Goal: Task Accomplishment & Management: Use online tool/utility

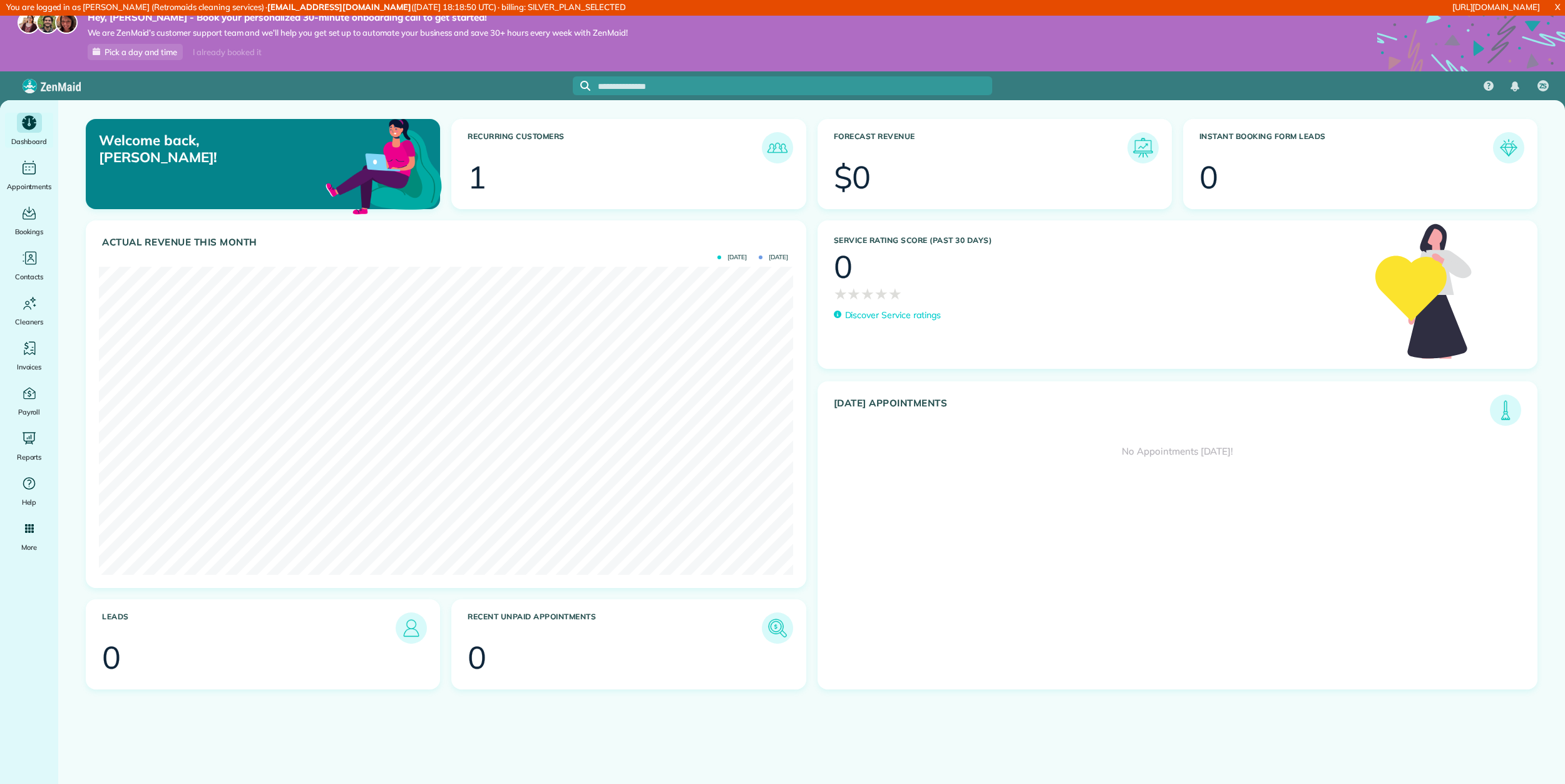
scroll to position [308, 693]
click at [39, 258] on div "Main" at bounding box center [29, 258] width 25 height 20
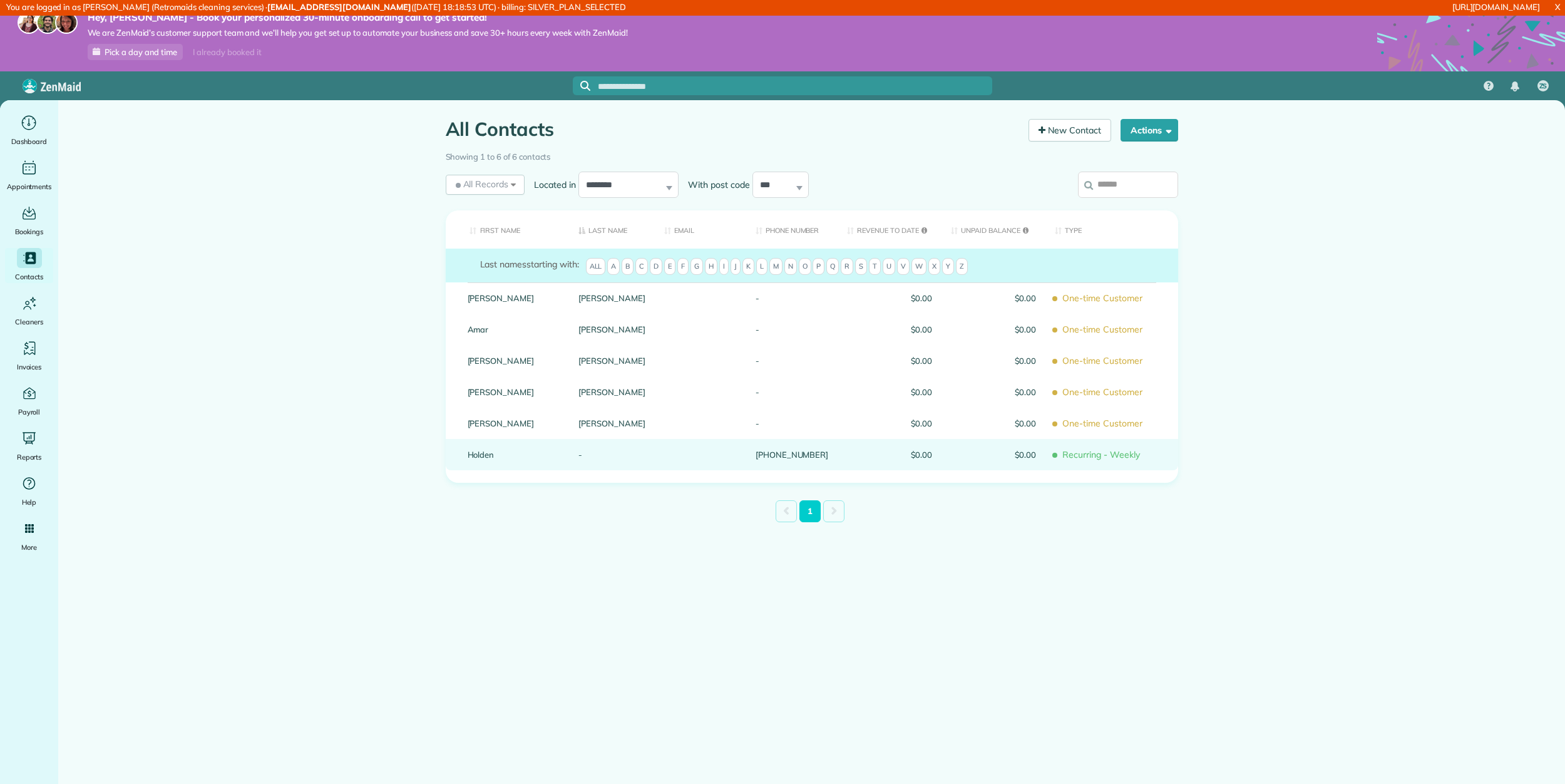
click at [490, 451] on link "Holden" at bounding box center [514, 454] width 92 height 9
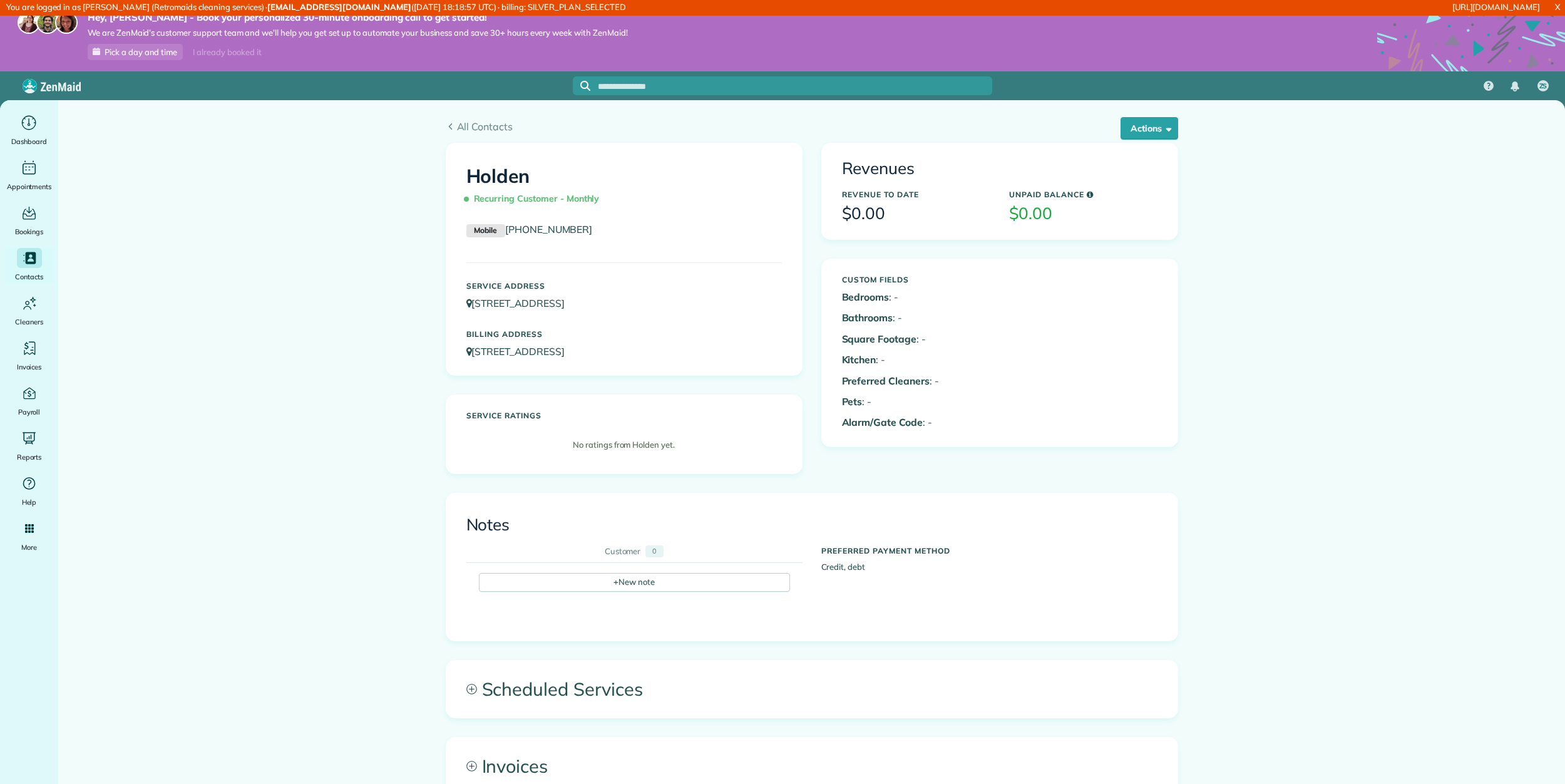
scroll to position [224, 0]
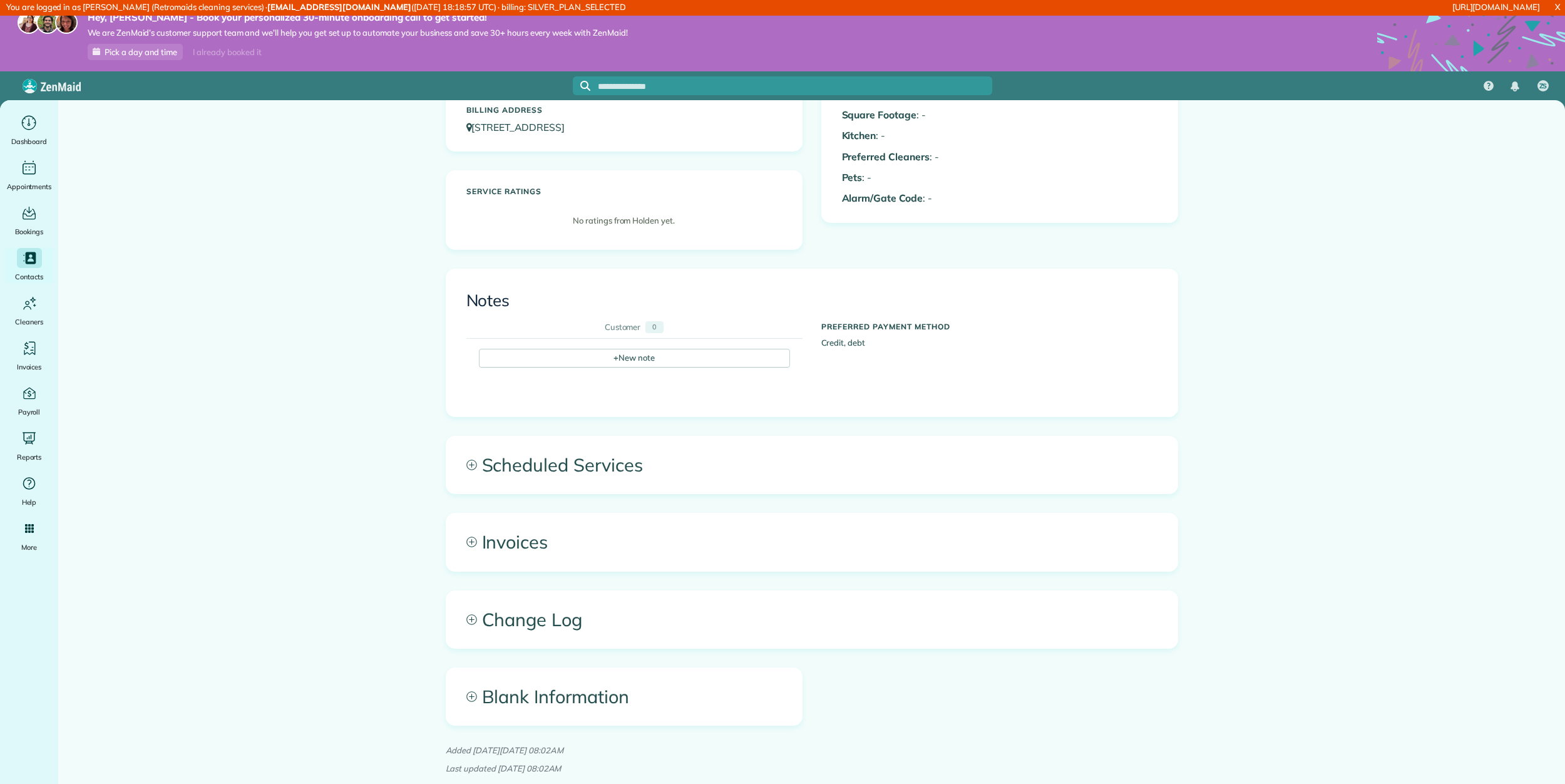
click at [539, 466] on span "Scheduled Services" at bounding box center [812, 465] width 731 height 57
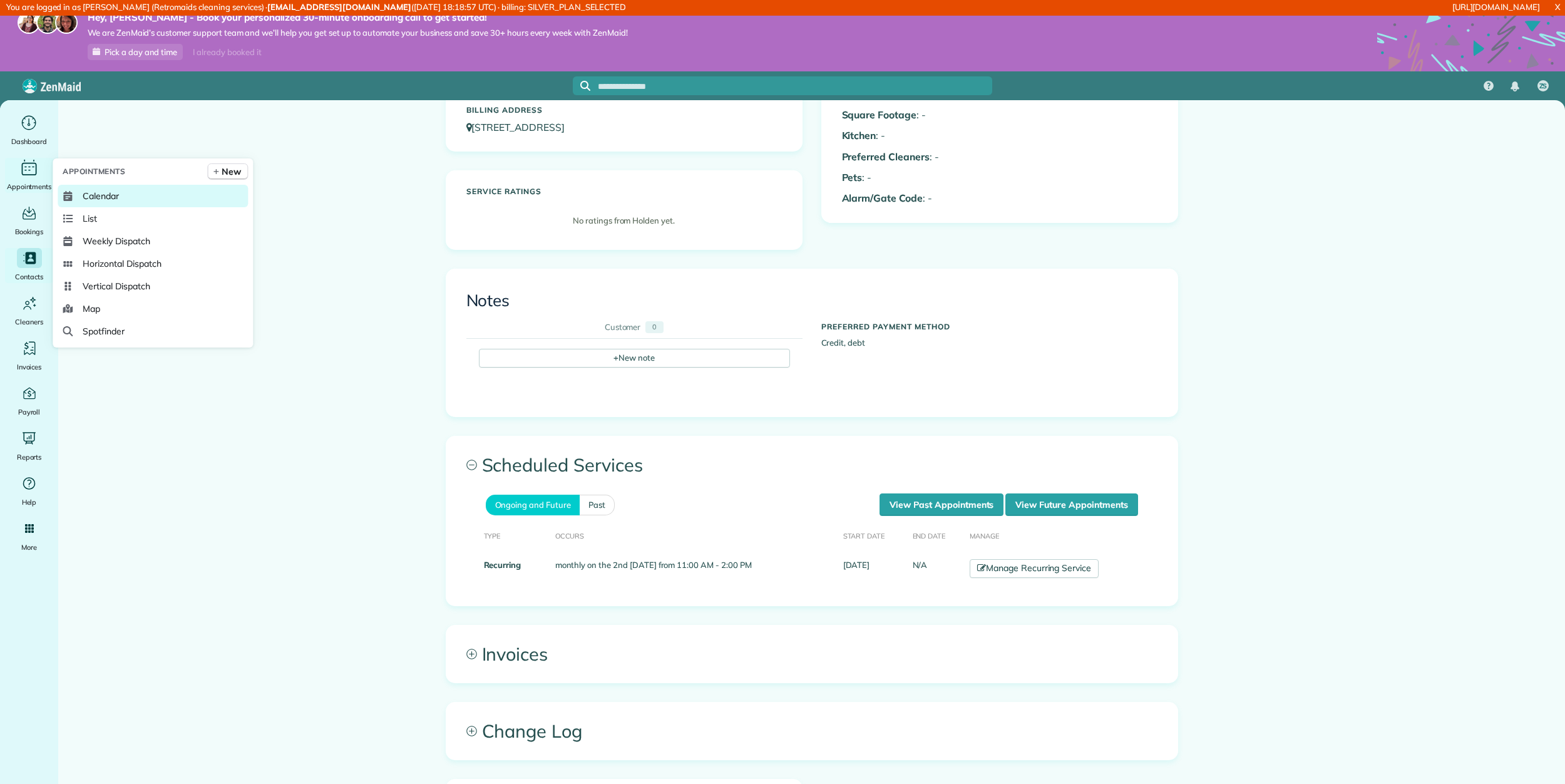
click at [121, 198] on link "Calendar" at bounding box center [152, 196] width 190 height 23
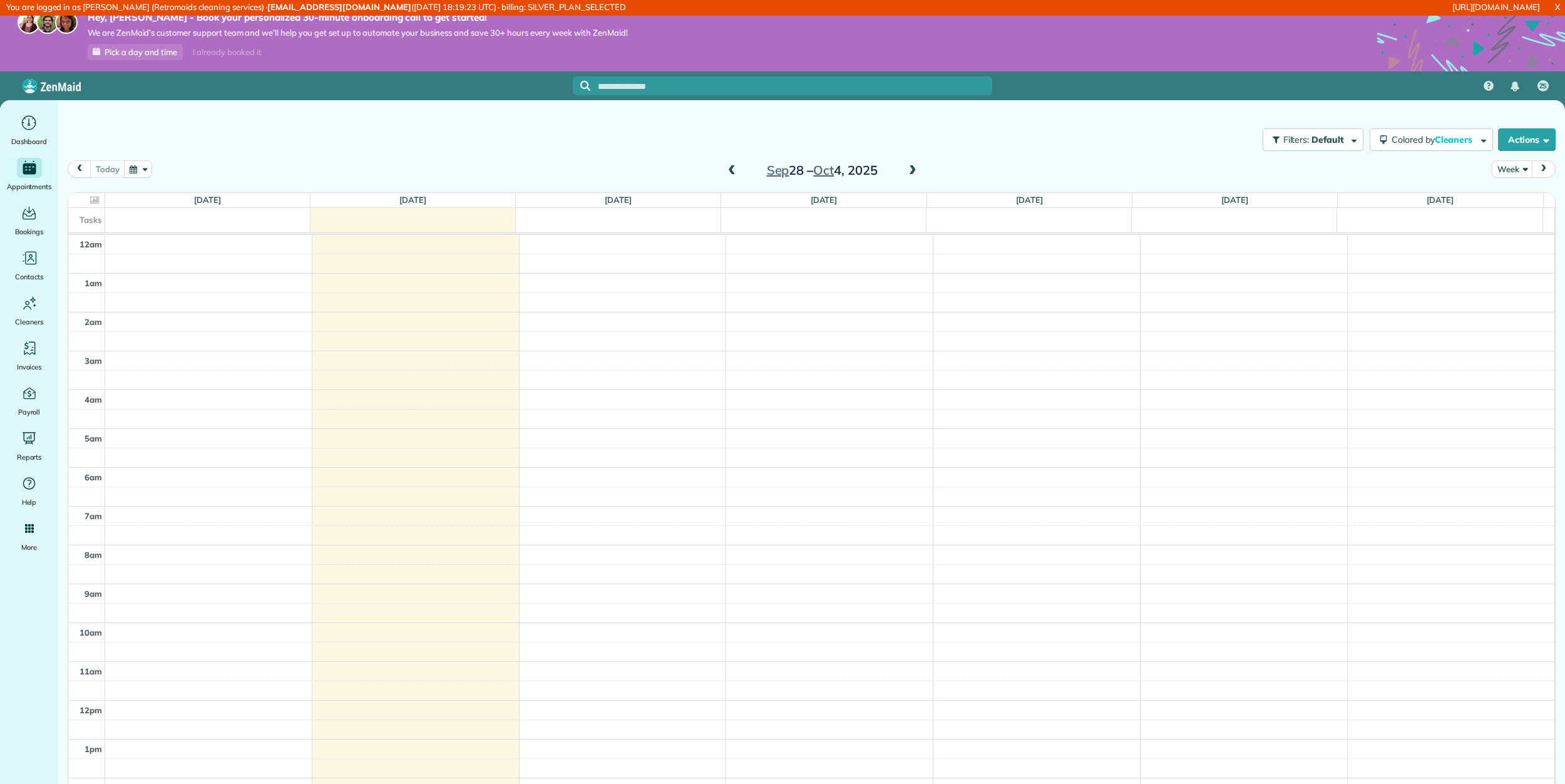
scroll to position [267, 0]
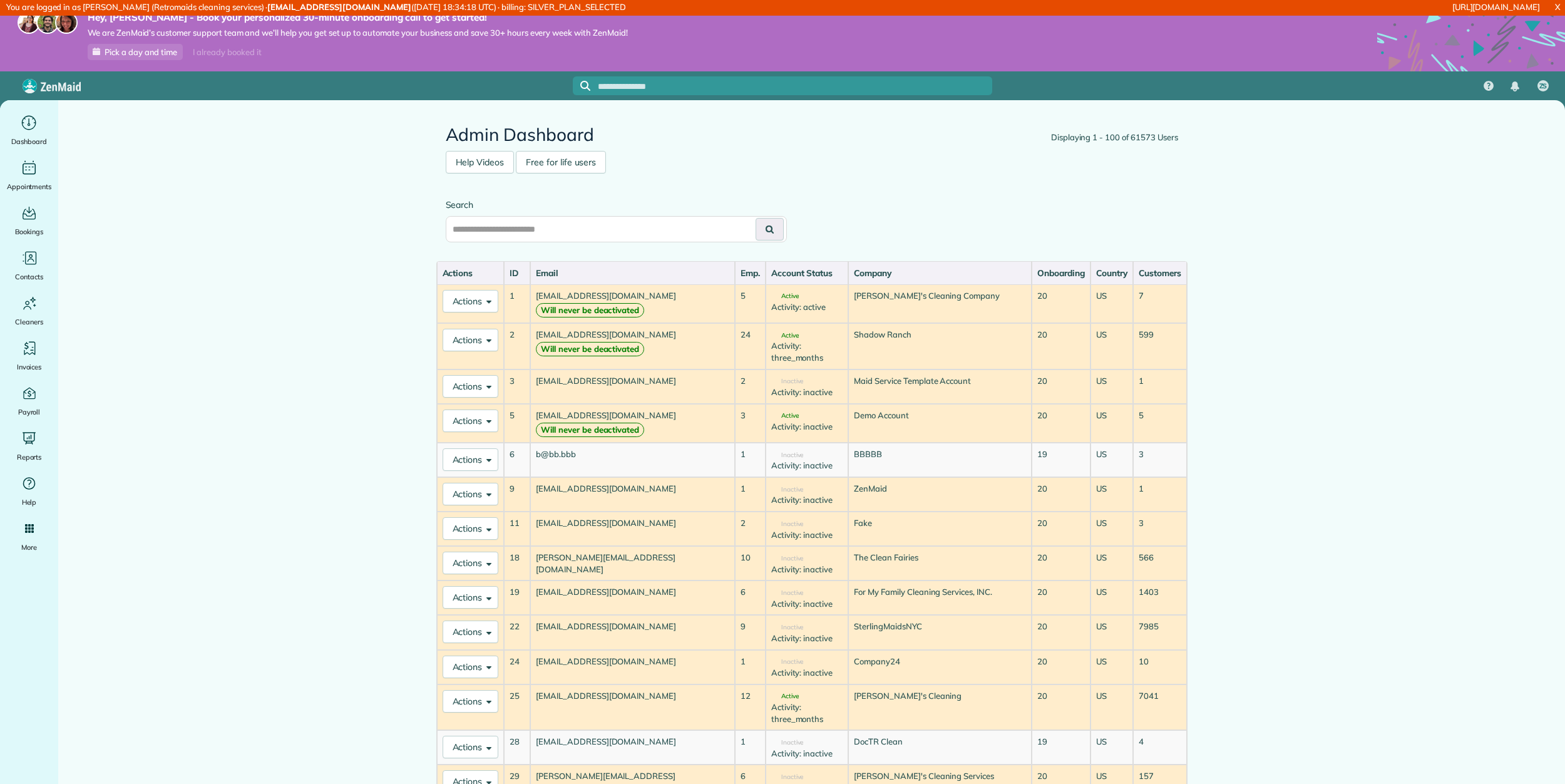
click at [560, 249] on div "Search" at bounding box center [812, 226] width 752 height 69
click at [556, 236] on input "text" at bounding box center [616, 229] width 341 height 26
type input "*********"
click at [756, 218] on button at bounding box center [770, 229] width 28 height 23
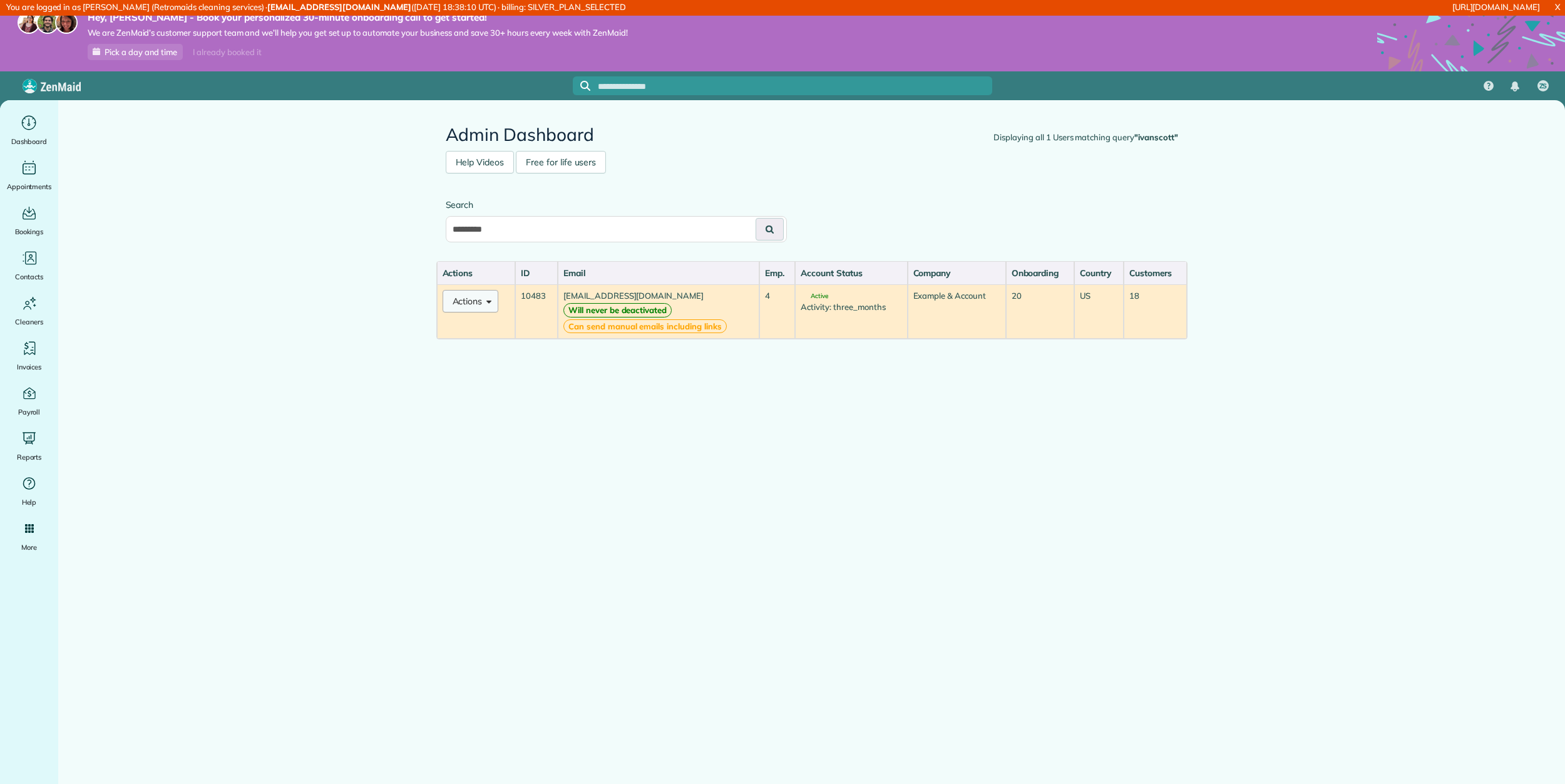
click at [479, 304] on button "Actions" at bounding box center [471, 301] width 57 height 23
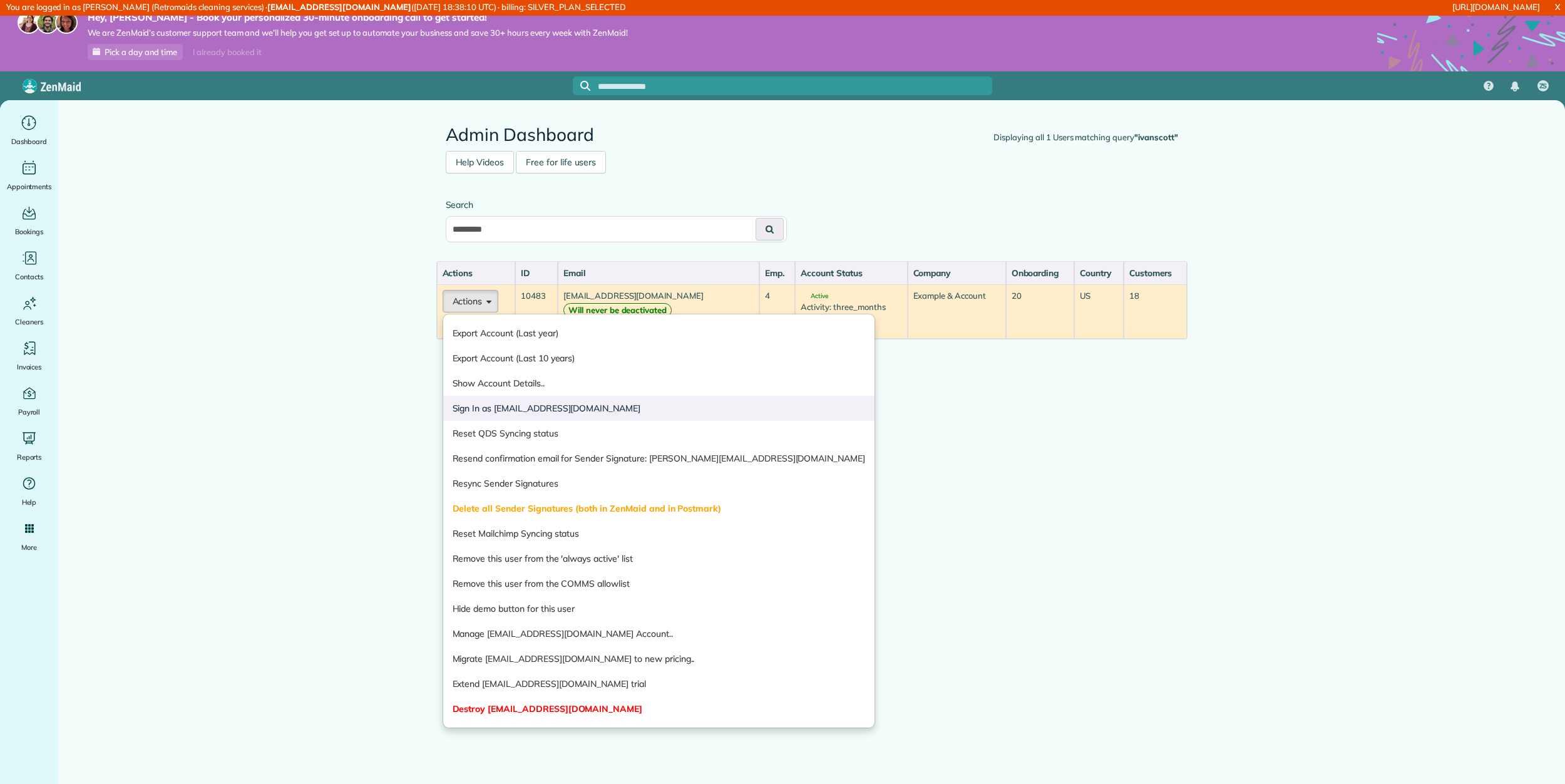
click at [486, 409] on link "Sign In as ivanscott@taskawayva.com" at bounding box center [659, 408] width 432 height 25
